Goal: Information Seeking & Learning: Learn about a topic

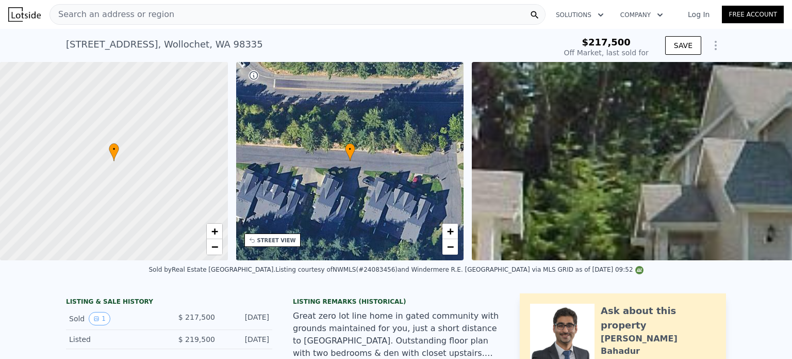
click at [143, 17] on span "Search an address or region" at bounding box center [112, 14] width 124 height 12
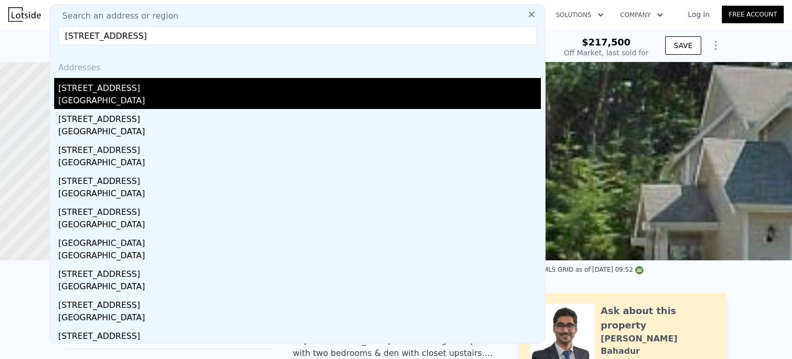
type input "[STREET_ADDRESS]"
click at [124, 93] on div "[STREET_ADDRESS]" at bounding box center [299, 86] width 483 height 17
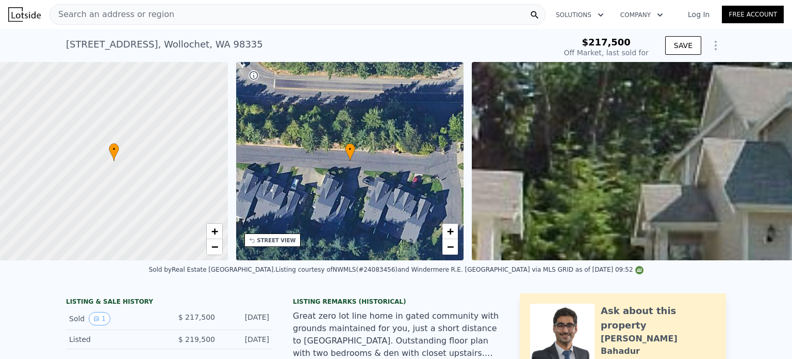
click at [144, 17] on span "Search an address or region" at bounding box center [112, 14] width 124 height 12
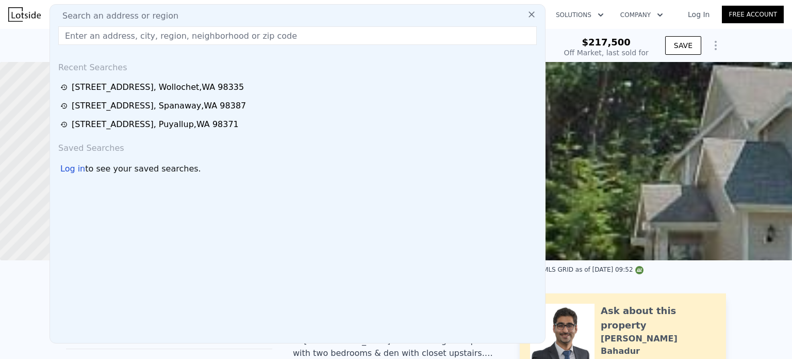
drag, startPoint x: 144, startPoint y: 17, endPoint x: 103, endPoint y: 40, distance: 47.6
click at [103, 40] on input "text" at bounding box center [297, 35] width 479 height 19
paste input "[STREET_ADDRESS]"
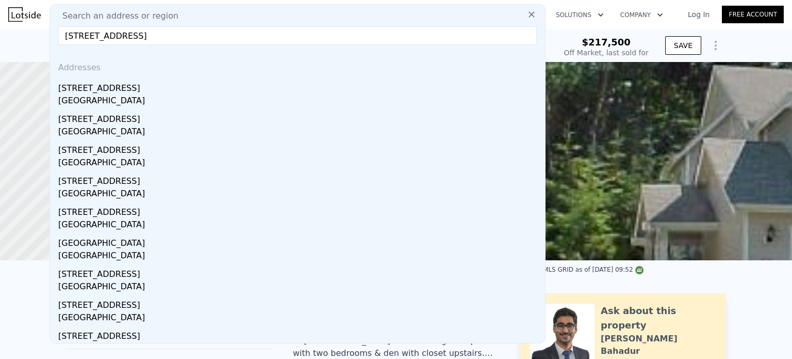
type input "[STREET_ADDRESS]"
drag, startPoint x: 226, startPoint y: 33, endPoint x: 0, endPoint y: 37, distance: 226.5
type input "$ 592,000"
type input "$ 316,064"
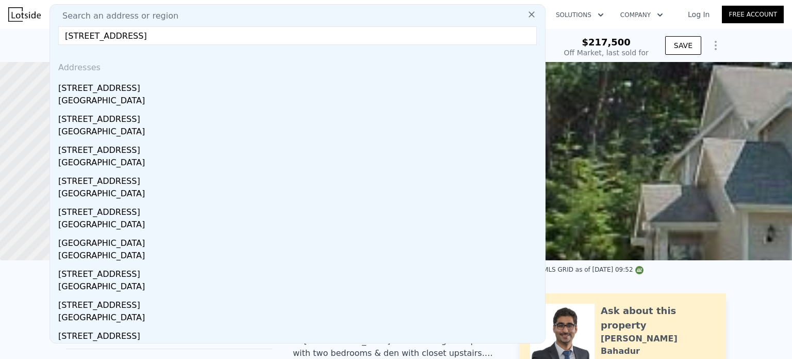
paste input "[STREET_ADDRESS][PERSON_NAME]"
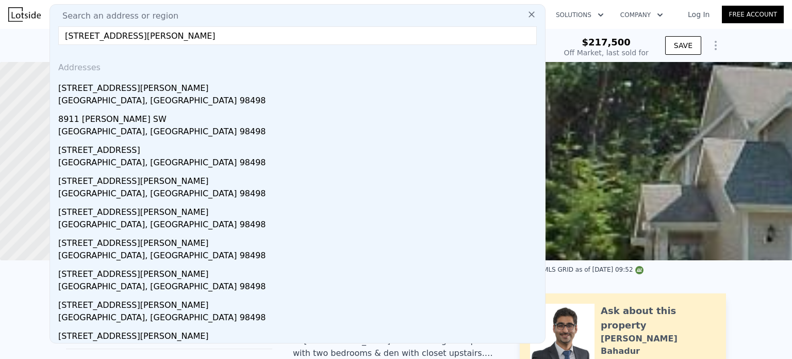
click at [253, 36] on input "[STREET_ADDRESS][PERSON_NAME]" at bounding box center [297, 35] width 479 height 19
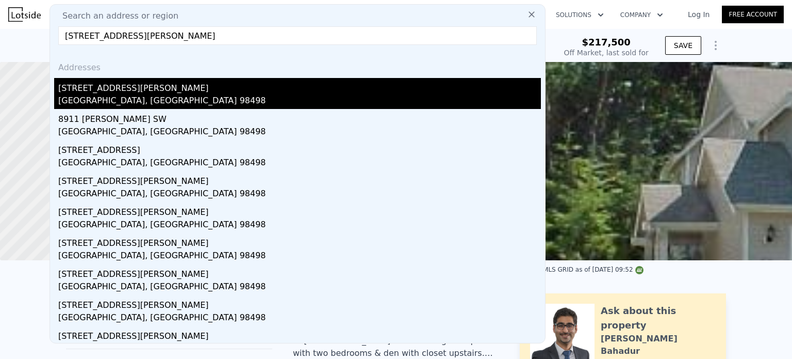
type input "[STREET_ADDRESS][PERSON_NAME]"
click at [115, 87] on div "[STREET_ADDRESS][PERSON_NAME]" at bounding box center [299, 86] width 483 height 17
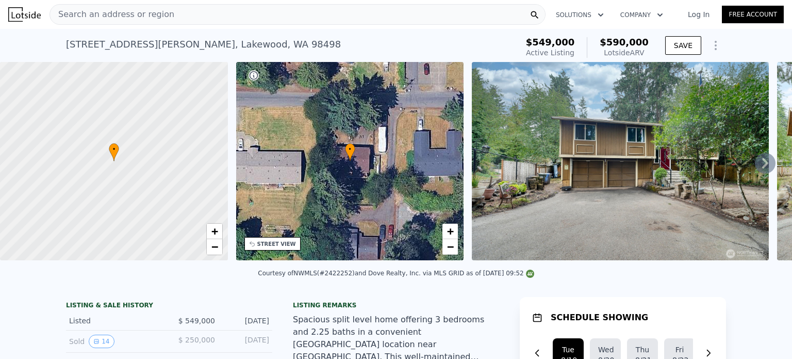
click at [202, 22] on div "Search an address or region" at bounding box center [298, 14] width 496 height 21
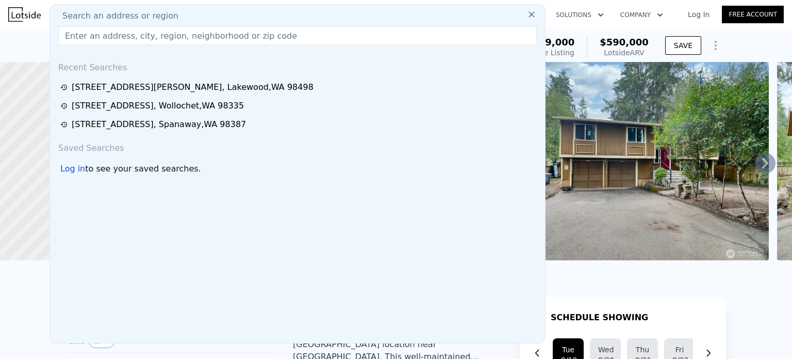
click at [200, 18] on div "Search an address or region" at bounding box center [297, 16] width 487 height 12
paste input "[STREET_ADDRESS][PERSON_NAME]"
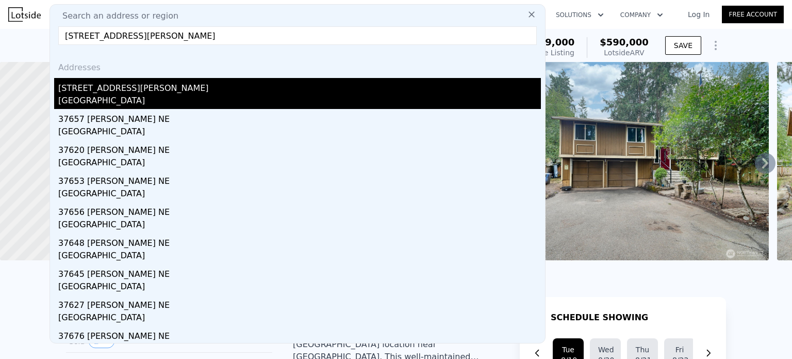
type input "[STREET_ADDRESS][PERSON_NAME]"
click at [105, 92] on div "[STREET_ADDRESS][PERSON_NAME]" at bounding box center [299, 86] width 483 height 17
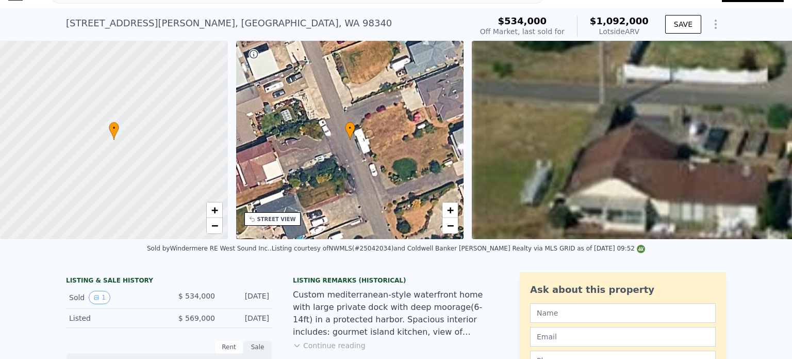
scroll to position [4, 0]
